Goal: Task Accomplishment & Management: Use online tool/utility

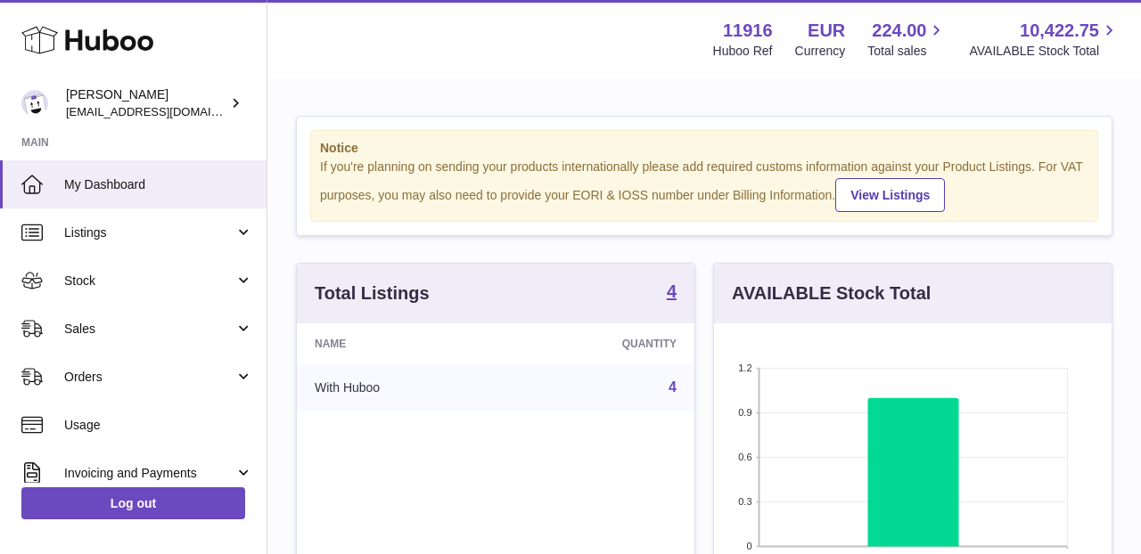
scroll to position [278, 398]
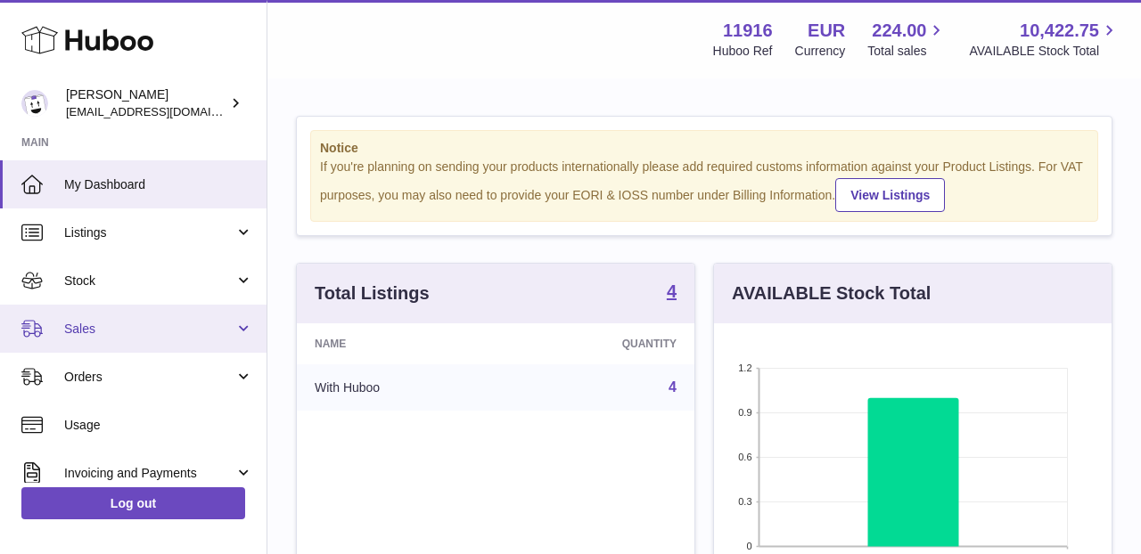
click at [175, 317] on link "Sales" at bounding box center [133, 329] width 266 height 48
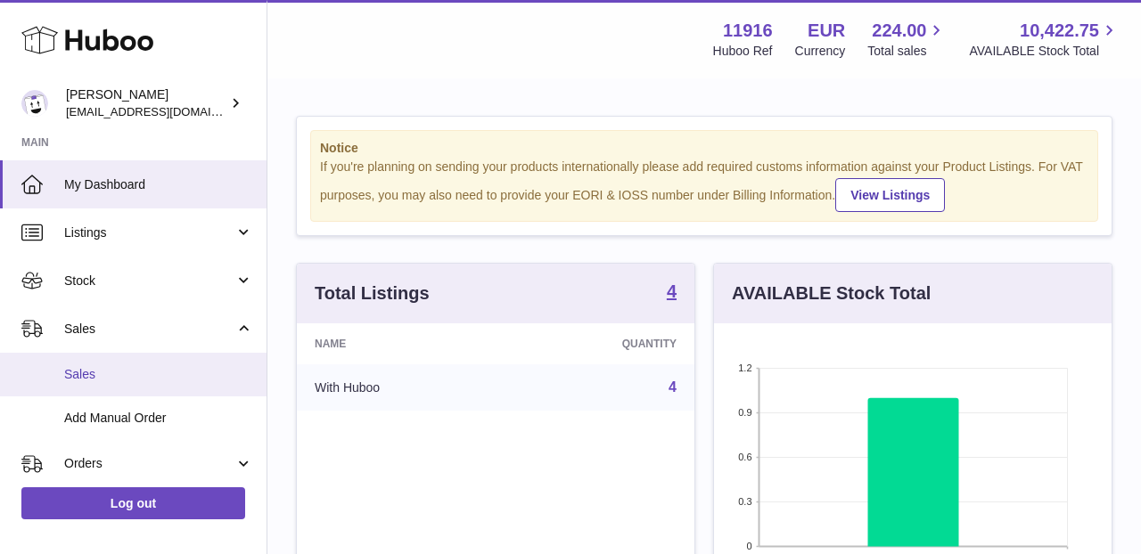
click at [166, 362] on link "Sales" at bounding box center [133, 375] width 266 height 44
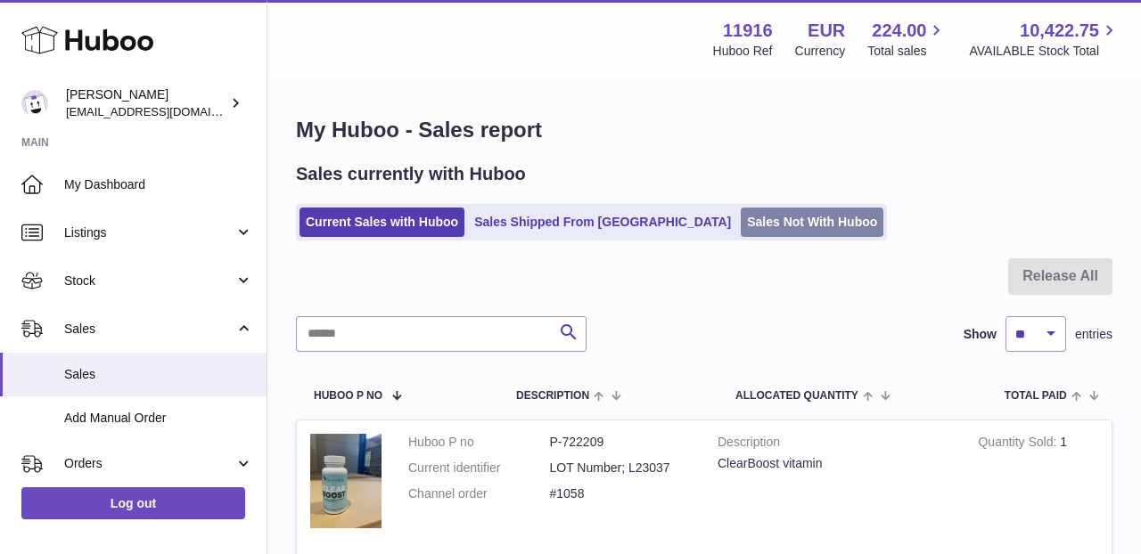
click at [741, 222] on link "Sales Not With Huboo" at bounding box center [812, 222] width 143 height 29
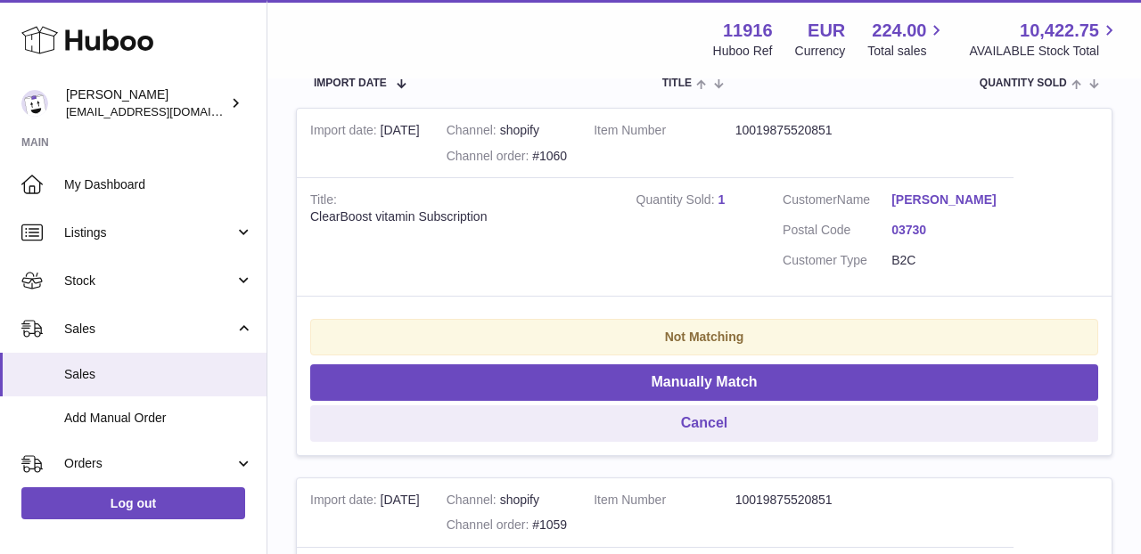
scroll to position [384, 0]
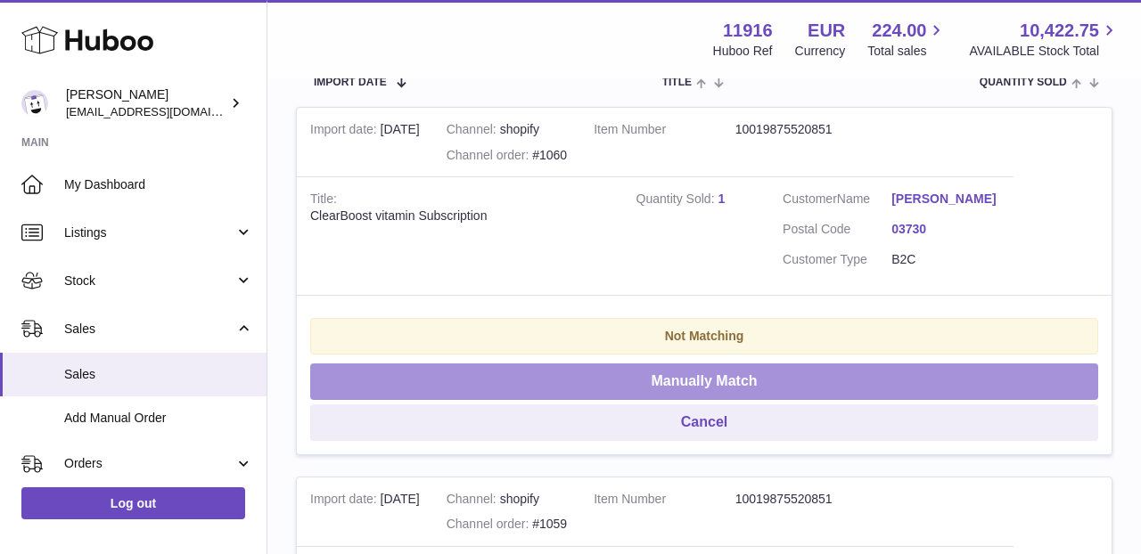
click at [770, 367] on button "Manually Match" at bounding box center [704, 382] width 788 height 37
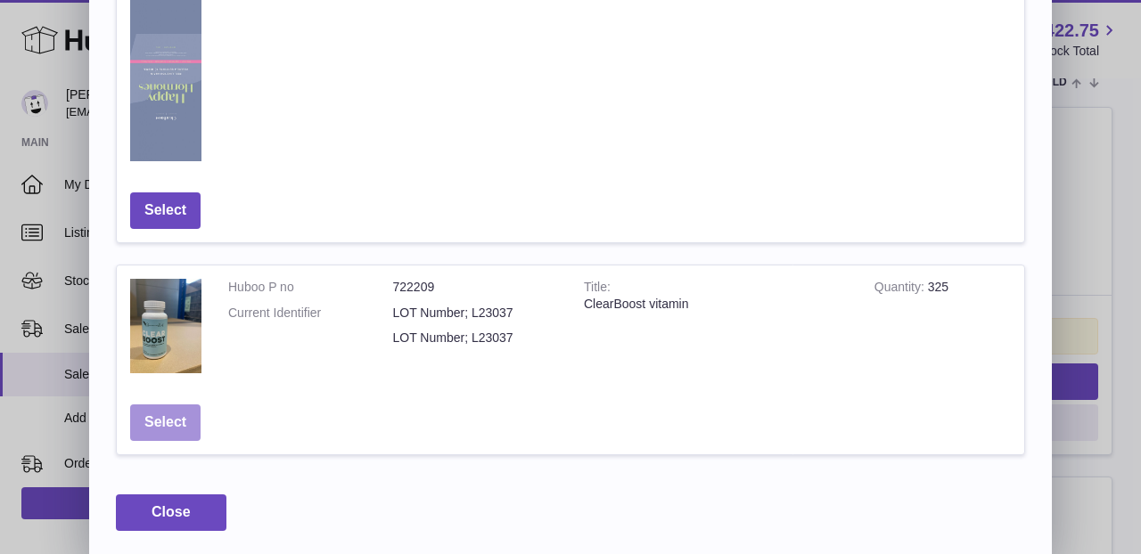
scroll to position [1098, 0]
click at [172, 419] on button "Select" at bounding box center [165, 424] width 70 height 37
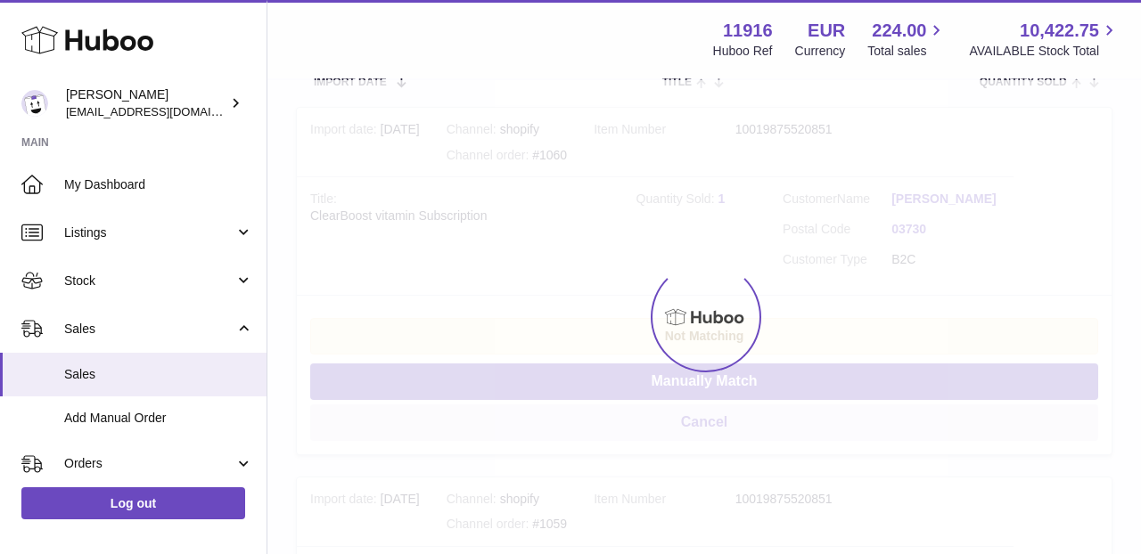
scroll to position [0, 0]
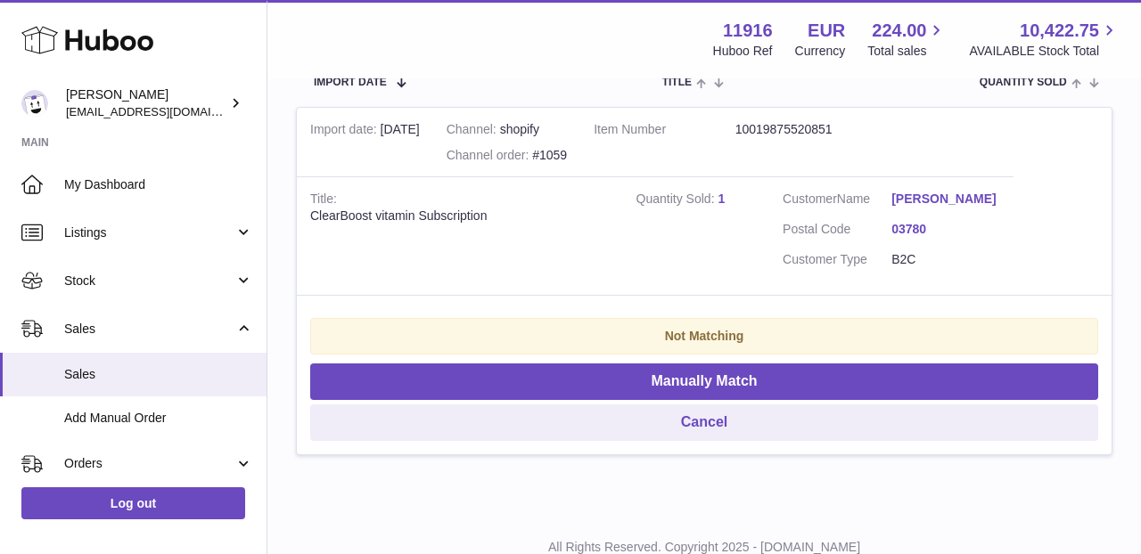
click at [692, 373] on button "Manually Match" at bounding box center [704, 382] width 788 height 37
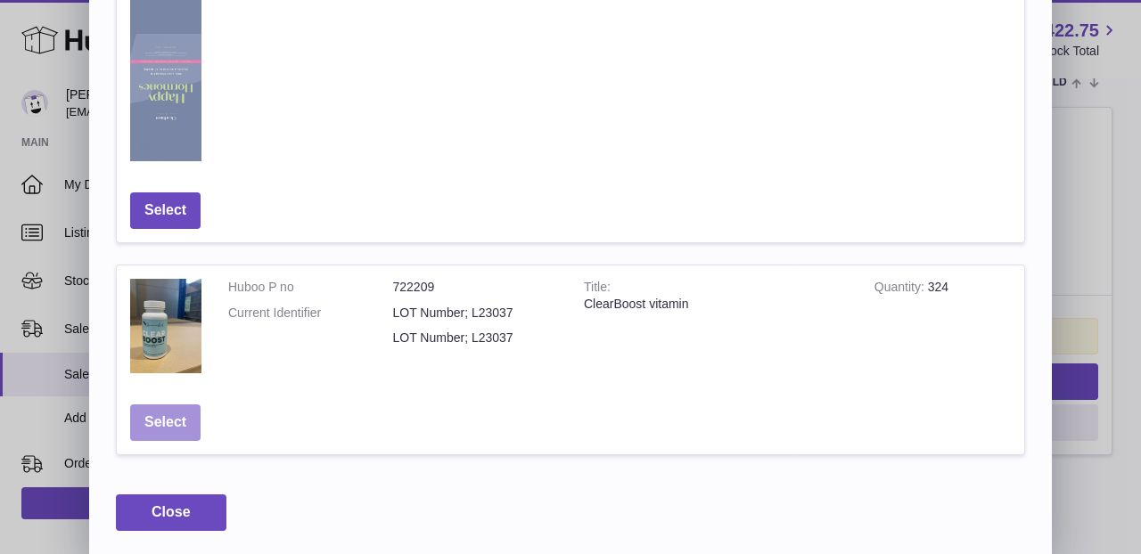
scroll to position [1098, 0]
click at [168, 427] on button "Select" at bounding box center [165, 424] width 70 height 37
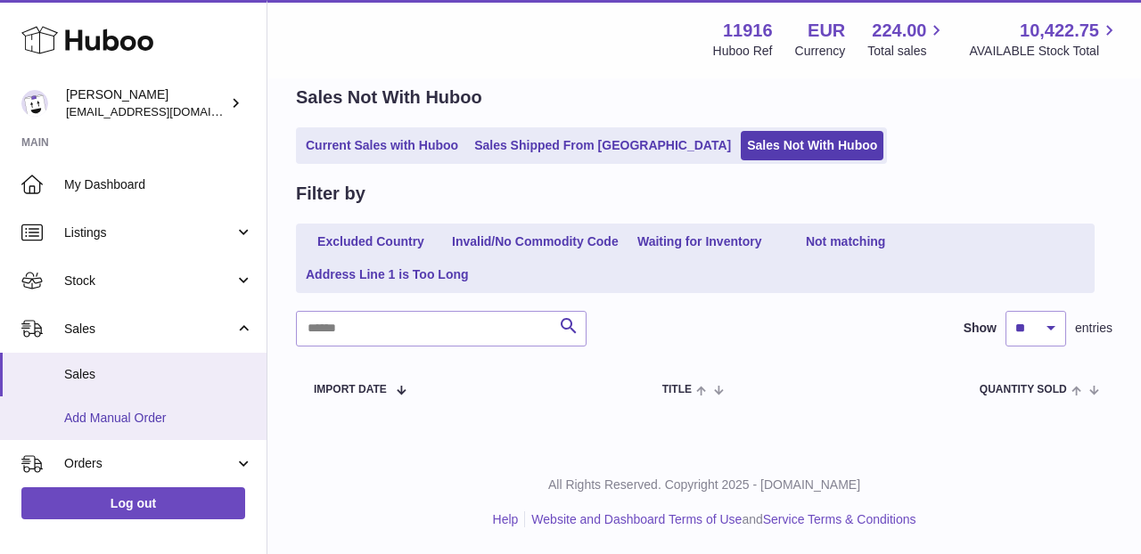
scroll to position [72, 0]
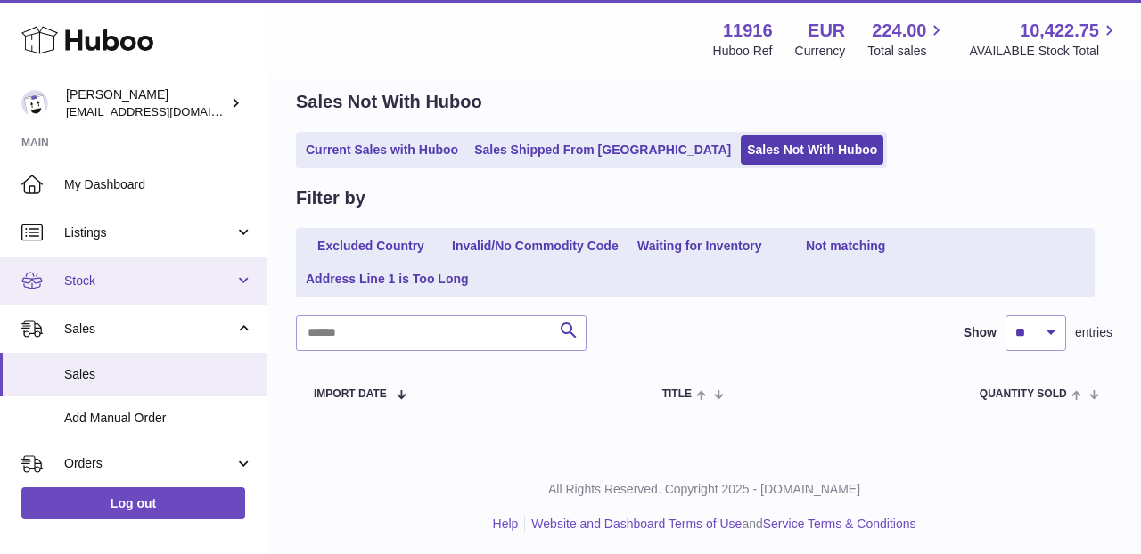
click at [135, 274] on span "Stock" at bounding box center [149, 281] width 170 height 17
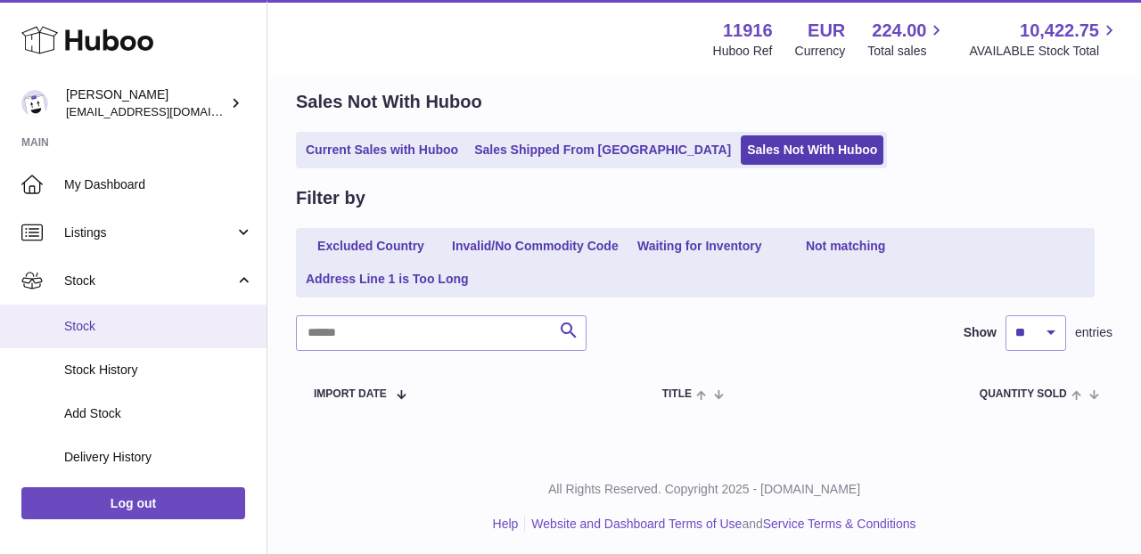
click at [124, 318] on span "Stock" at bounding box center [158, 326] width 189 height 17
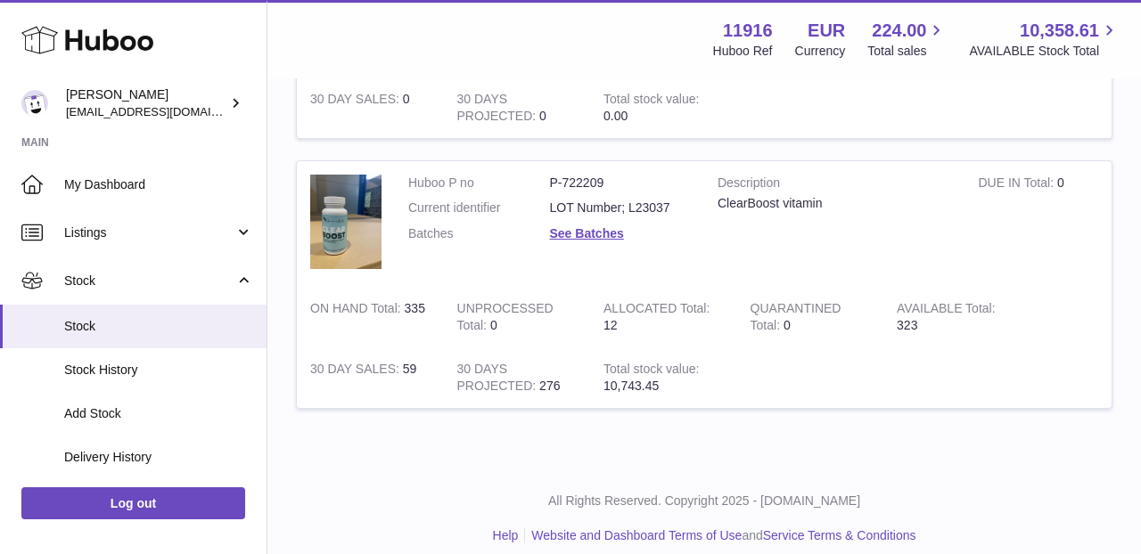
scroll to position [1550, 0]
drag, startPoint x: 602, startPoint y: 164, endPoint x: 546, endPoint y: 165, distance: 55.3
click at [546, 176] on dl "Huboo P no P-722209 Current identifier LOT Number; L23037 Batches See Batches" at bounding box center [549, 215] width 283 height 78
click at [606, 201] on dd "LOT Number; L23037" at bounding box center [621, 209] width 142 height 17
drag, startPoint x: 668, startPoint y: 196, endPoint x: 548, endPoint y: 172, distance: 121.8
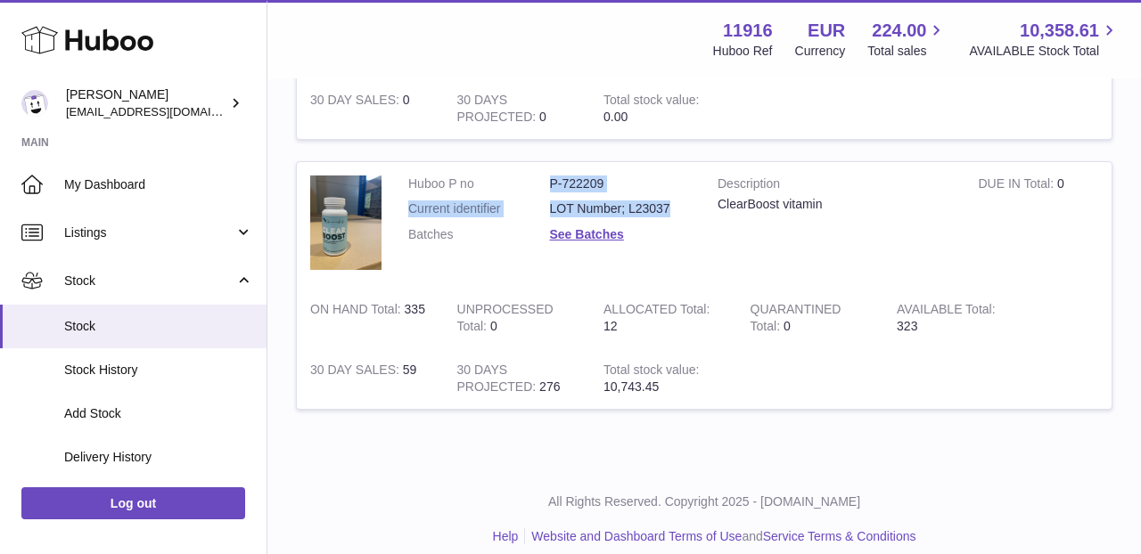
click at [548, 176] on dl "Huboo P no P-722209 Current identifier LOT Number; L23037 Batches See Batches" at bounding box center [549, 215] width 283 height 78
copy dl "P-722209 Current identifier LOT Number; L23037"
